Goal: Find specific page/section: Find specific page/section

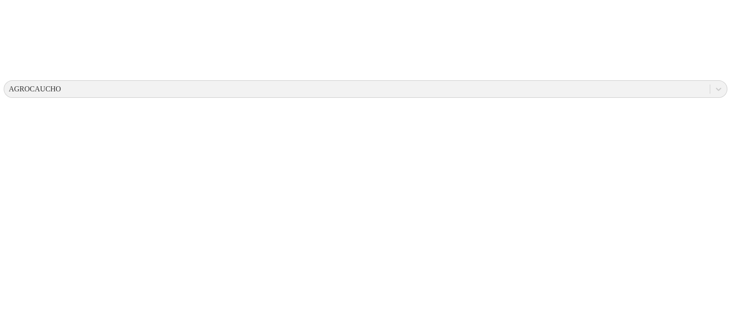
scroll to position [392, 0]
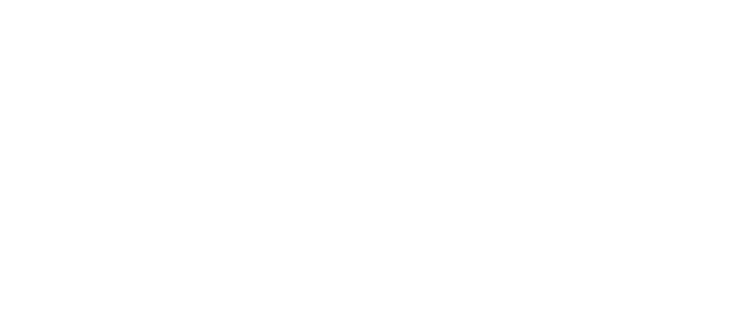
drag, startPoint x: 323, startPoint y: 95, endPoint x: 332, endPoint y: 97, distance: 9.0
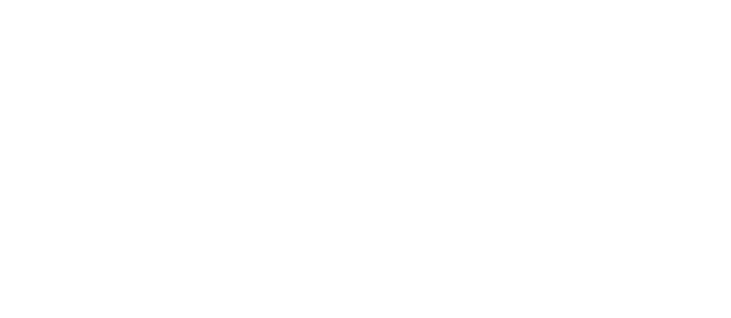
drag, startPoint x: 511, startPoint y: 70, endPoint x: 513, endPoint y: 75, distance: 5.4
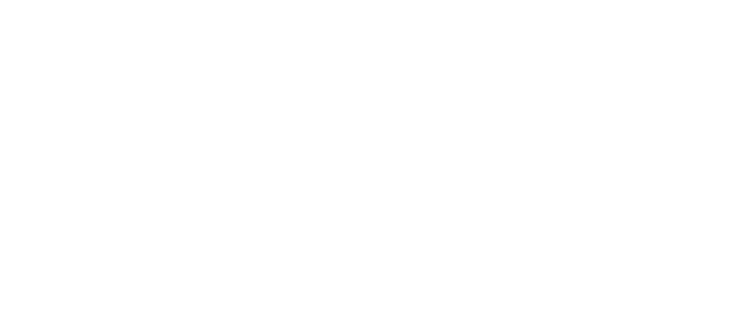
drag, startPoint x: 542, startPoint y: 70, endPoint x: 543, endPoint y: 78, distance: 7.9
